Goal: Check status

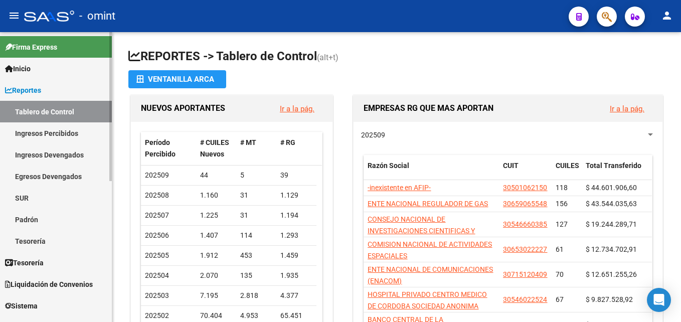
click at [71, 132] on link "Ingresos Percibidos" at bounding box center [56, 133] width 112 height 22
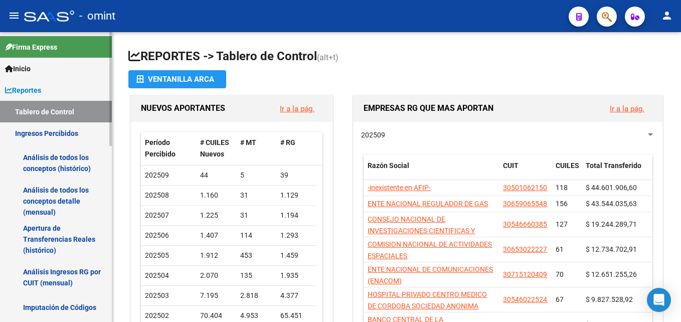
click at [72, 131] on link "Ingresos Percibidos" at bounding box center [56, 133] width 112 height 22
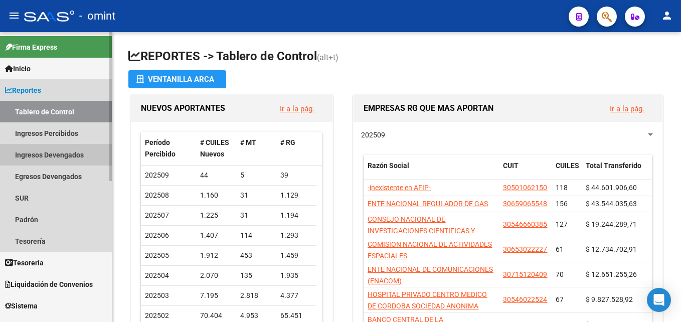
click at [76, 157] on link "Ingresos Devengados" at bounding box center [56, 155] width 112 height 22
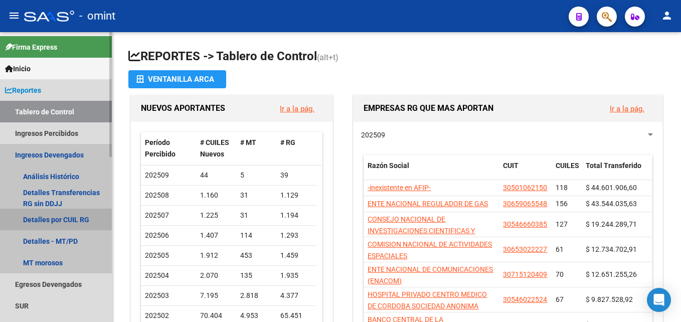
click at [76, 222] on link "Detalles por CUIL RG" at bounding box center [56, 220] width 112 height 22
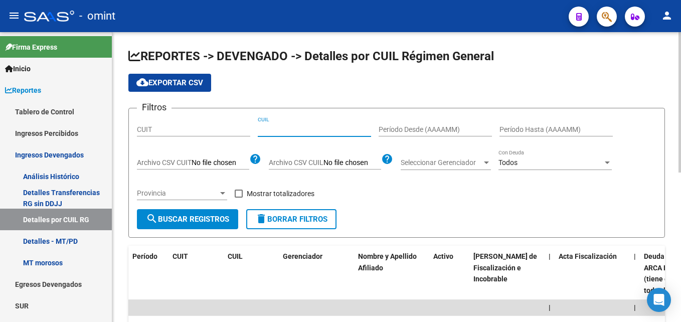
paste input "27-14013773-7"
type input "27-14013773-7"
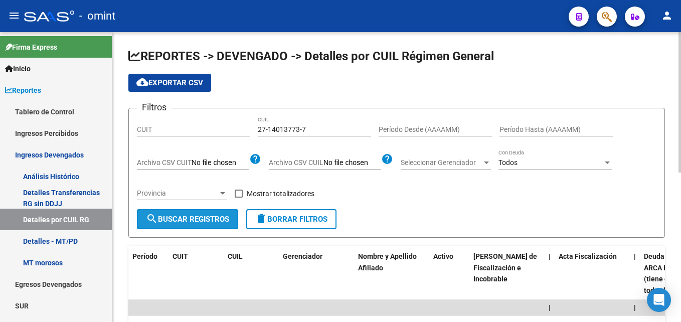
click at [223, 214] on button "search Buscar Registros" at bounding box center [187, 219] width 101 height 20
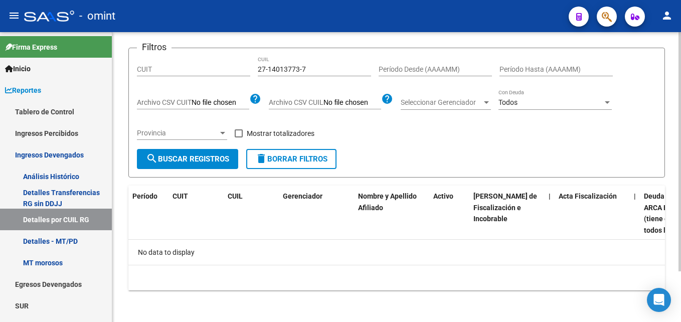
scroll to position [61, 0]
click at [281, 65] on input "27-14013773-7" at bounding box center [314, 69] width 113 height 9
